Goal: Consume media (video, audio): Consume media (video, audio)

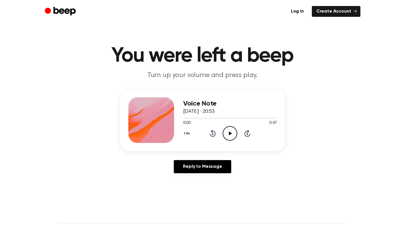
click at [231, 136] on icon "Play Audio" at bounding box center [230, 133] width 15 height 15
click at [229, 136] on icon "Play Audio" at bounding box center [230, 133] width 15 height 15
click at [228, 131] on icon "Play Audio" at bounding box center [230, 133] width 15 height 15
click at [248, 133] on icon "Skip 5 seconds" at bounding box center [247, 133] width 6 height 7
click at [236, 128] on icon "Pause Audio" at bounding box center [230, 133] width 15 height 15
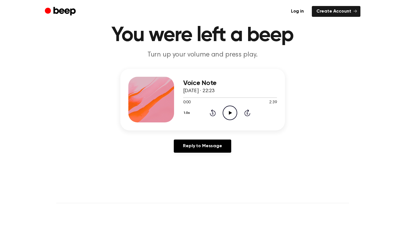
scroll to position [29, 0]
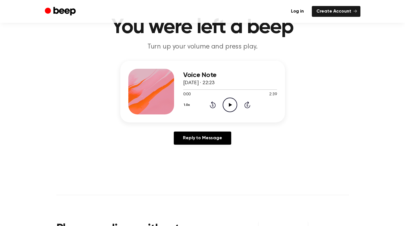
click at [226, 101] on icon "Play Audio" at bounding box center [230, 105] width 15 height 15
click at [185, 89] on div at bounding box center [221, 89] width 76 height 1
click at [211, 107] on icon at bounding box center [213, 104] width 6 height 7
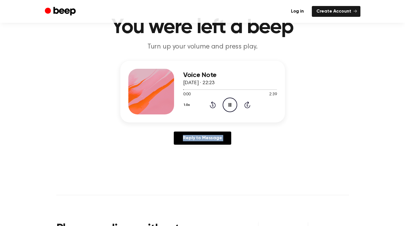
click at [269, 143] on div "Reply to Message" at bounding box center [202, 141] width 165 height 18
click at [213, 107] on icon "Rewind 5 seconds" at bounding box center [212, 104] width 6 height 7
click at [215, 107] on icon at bounding box center [213, 104] width 6 height 7
